Goal: Find specific page/section: Find specific page/section

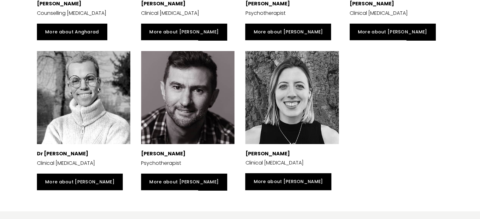
scroll to position [1505, 0]
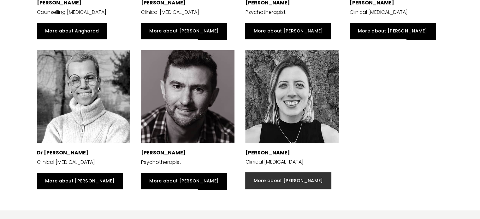
click at [280, 180] on link "More about [PERSON_NAME]" at bounding box center [288, 181] width 86 height 16
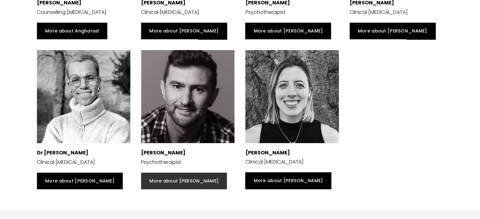
click at [158, 181] on link "More about [PERSON_NAME]" at bounding box center [184, 181] width 86 height 16
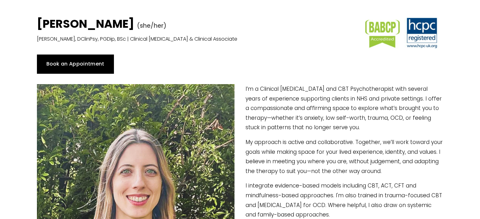
scroll to position [44, 0]
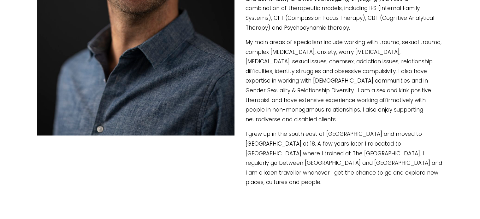
scroll to position [301, 0]
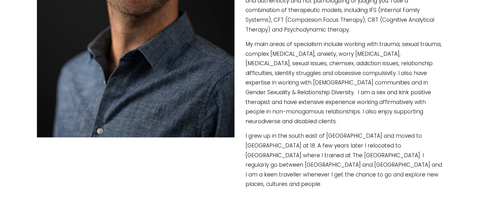
type input "19.83"
